Goal: Find contact information: Find contact information

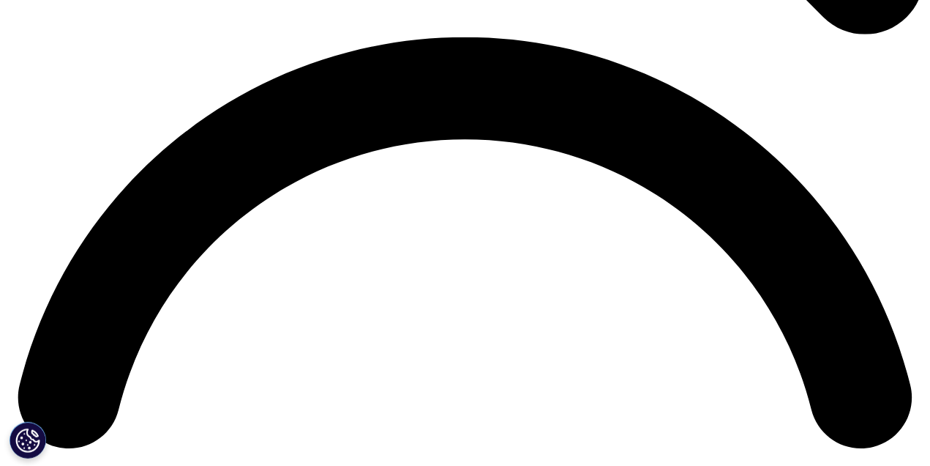
scroll to position [1859, 0]
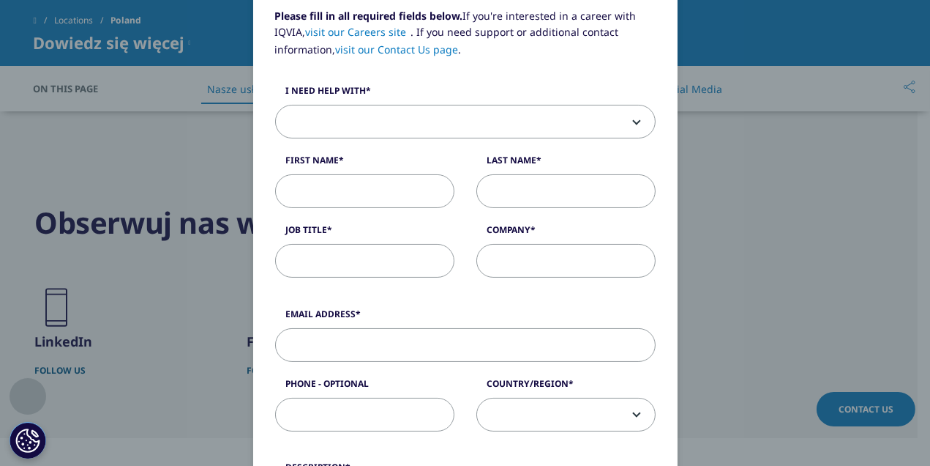
scroll to position [0, 0]
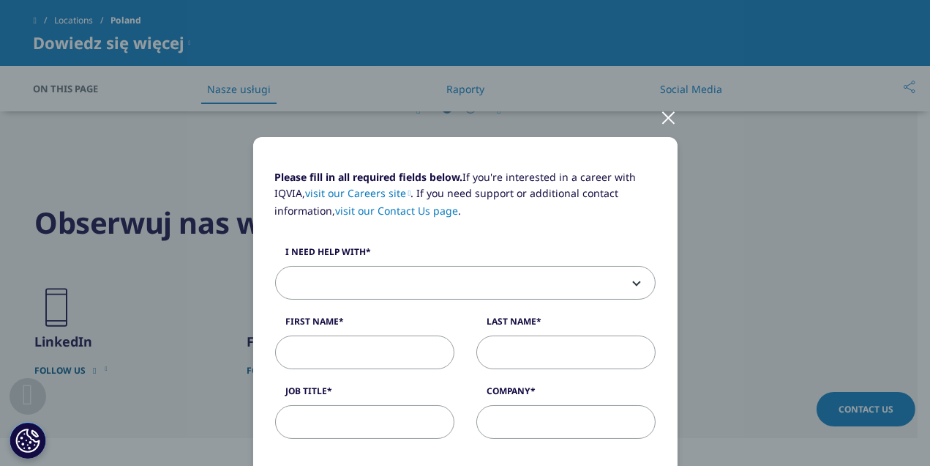
click at [661, 116] on div at bounding box center [669, 117] width 17 height 40
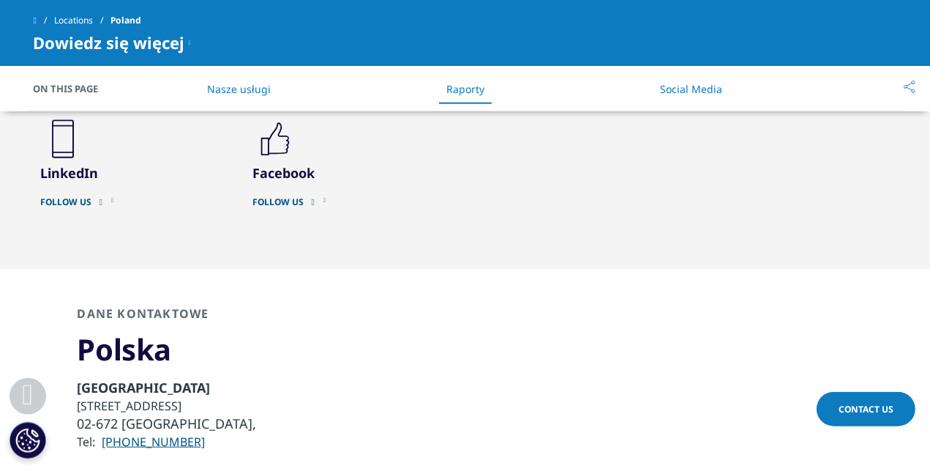
scroll to position [2020, 0]
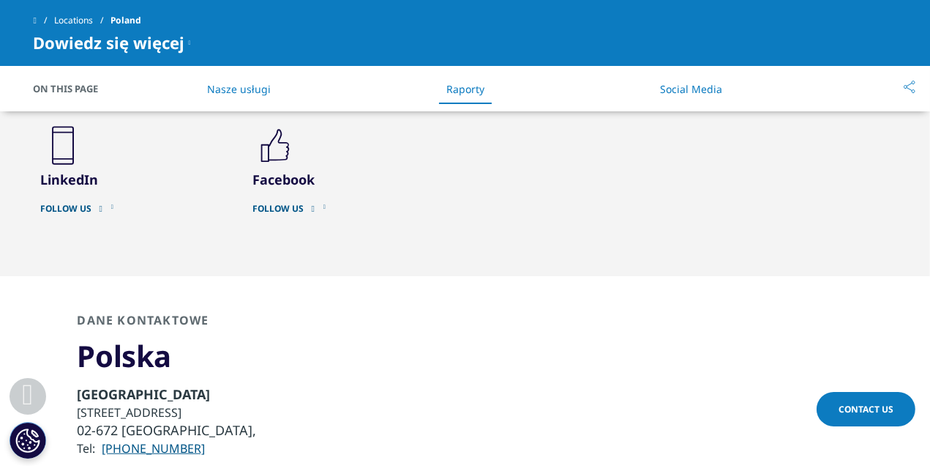
click at [69, 203] on link "Follow Us" at bounding box center [136, 209] width 190 height 12
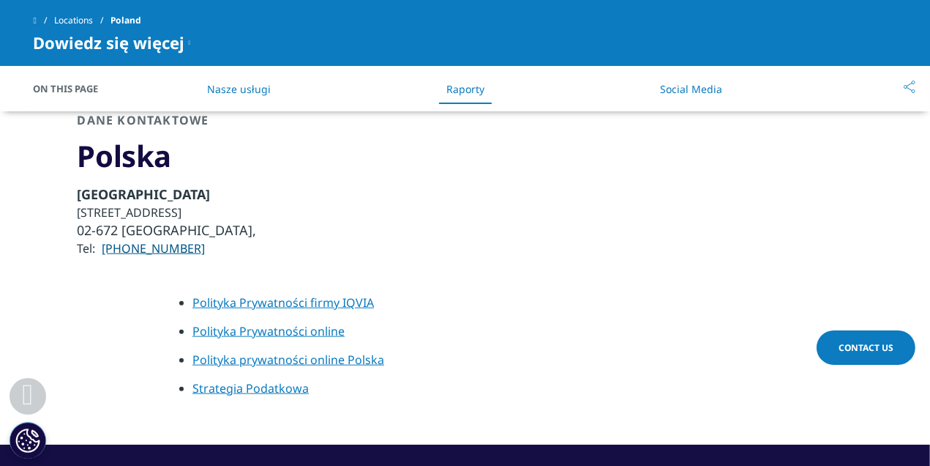
scroll to position [2263, 0]
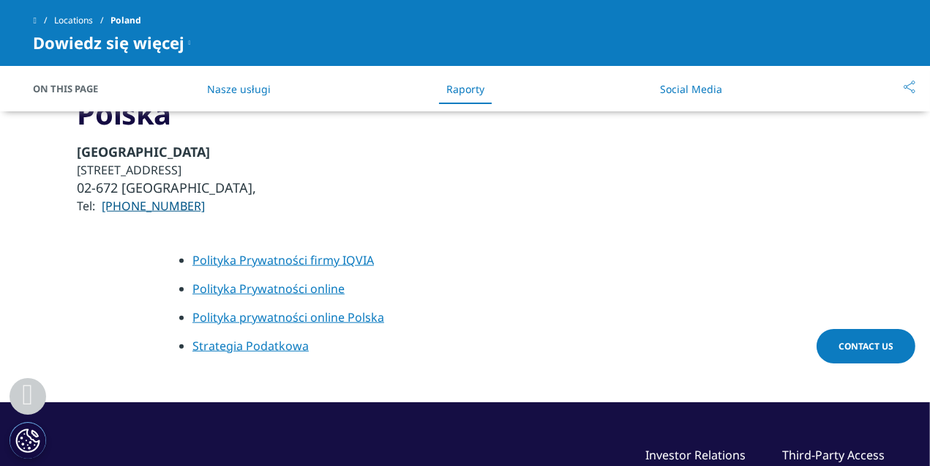
click at [879, 346] on span "Contact Us" at bounding box center [866, 346] width 55 height 12
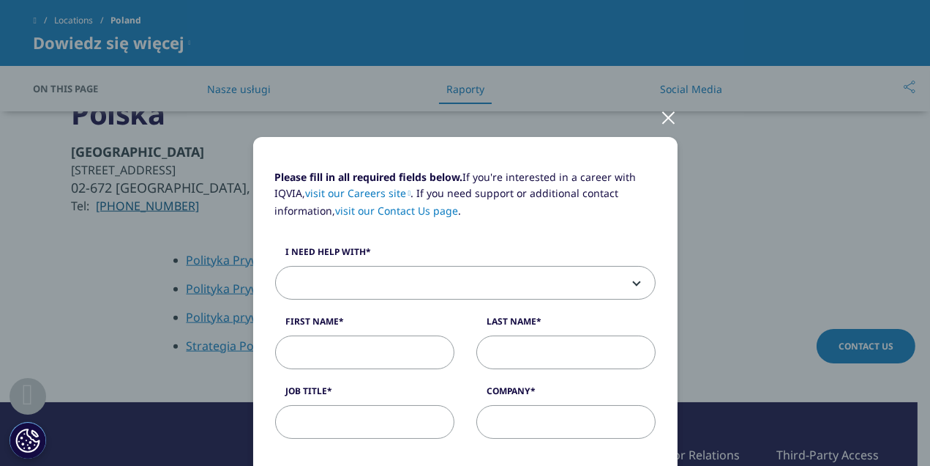
click at [665, 122] on div at bounding box center [669, 117] width 17 height 40
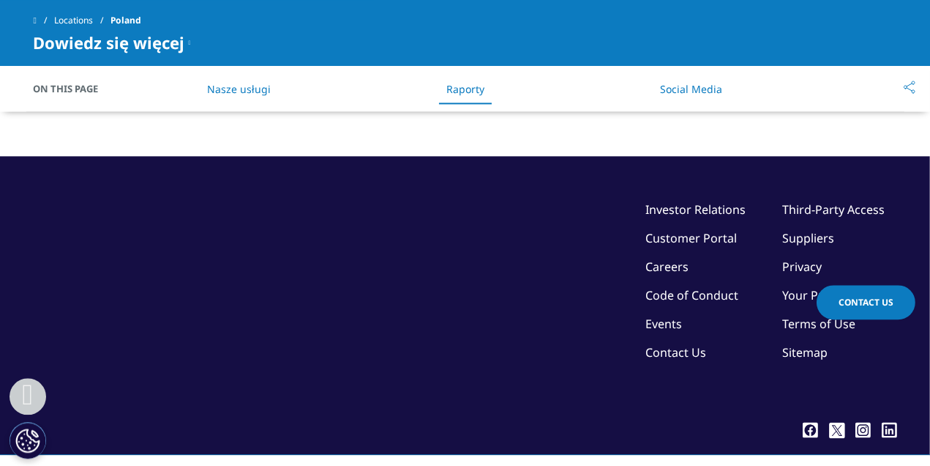
scroll to position [2538, 0]
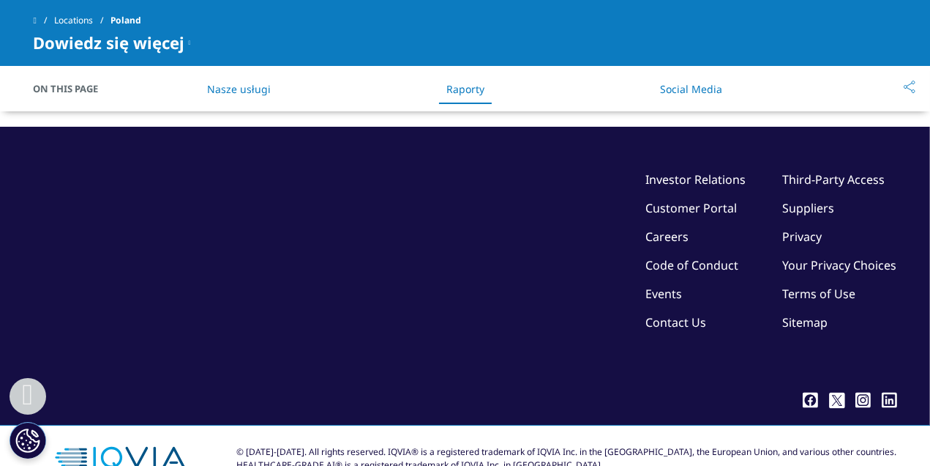
click at [687, 314] on link "Contact Us" at bounding box center [676, 322] width 61 height 16
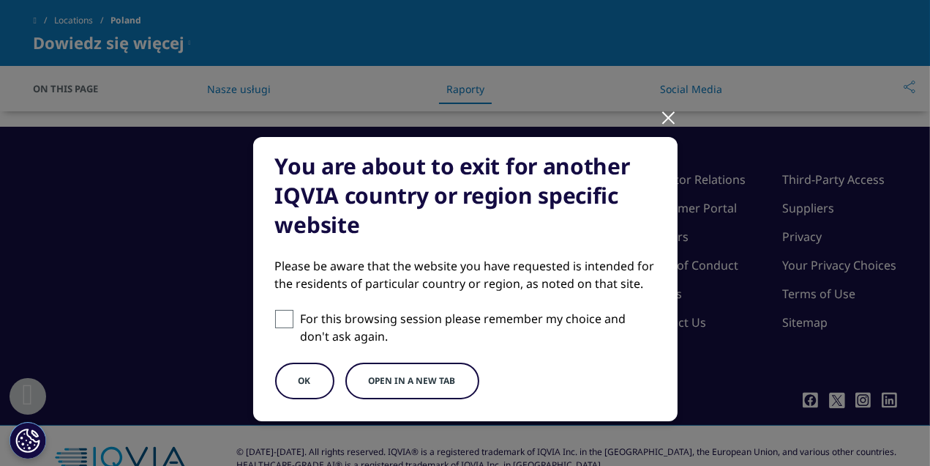
click at [661, 117] on div at bounding box center [669, 117] width 17 height 40
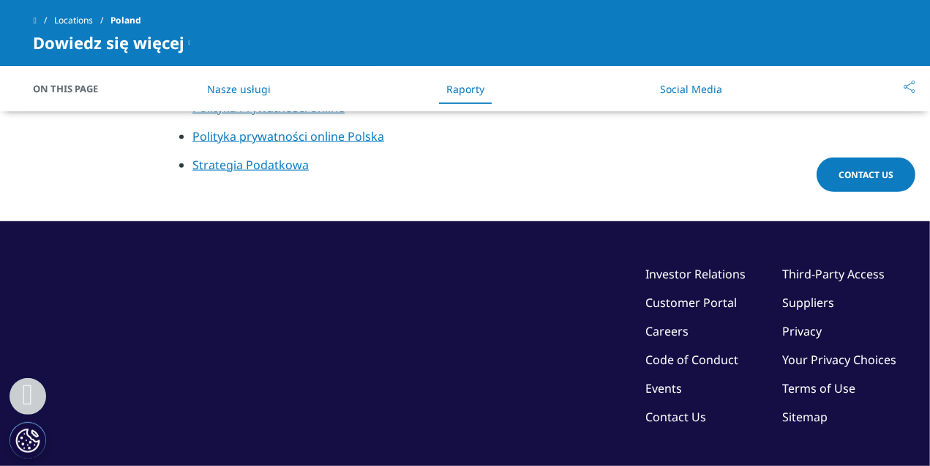
scroll to position [2458, 0]
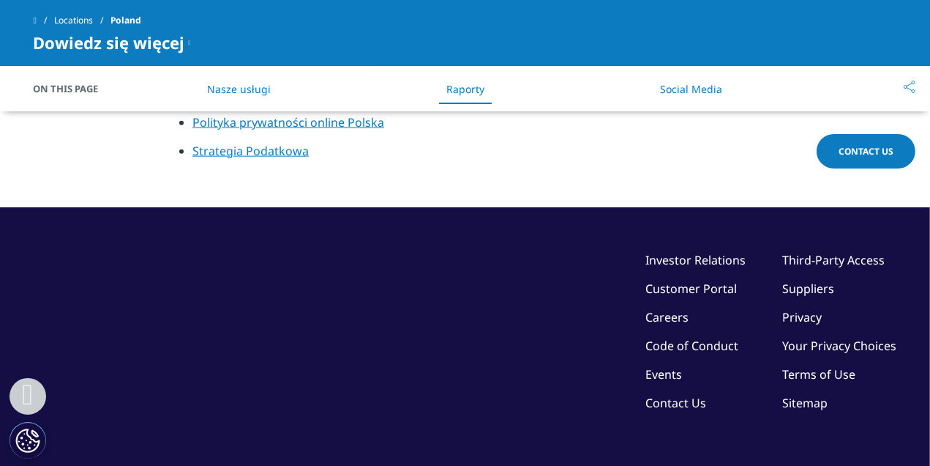
click at [676, 395] on link "Contact Us" at bounding box center [676, 403] width 61 height 16
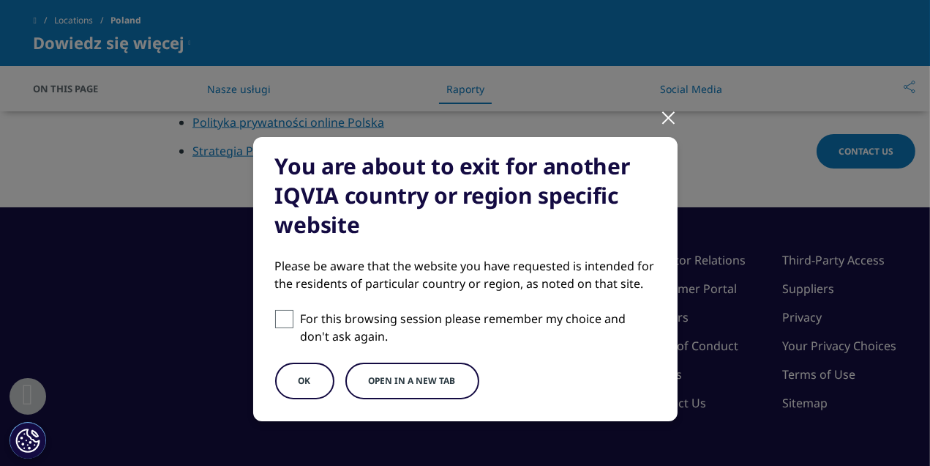
click at [665, 119] on div at bounding box center [669, 117] width 17 height 40
